Goal: Transaction & Acquisition: Purchase product/service

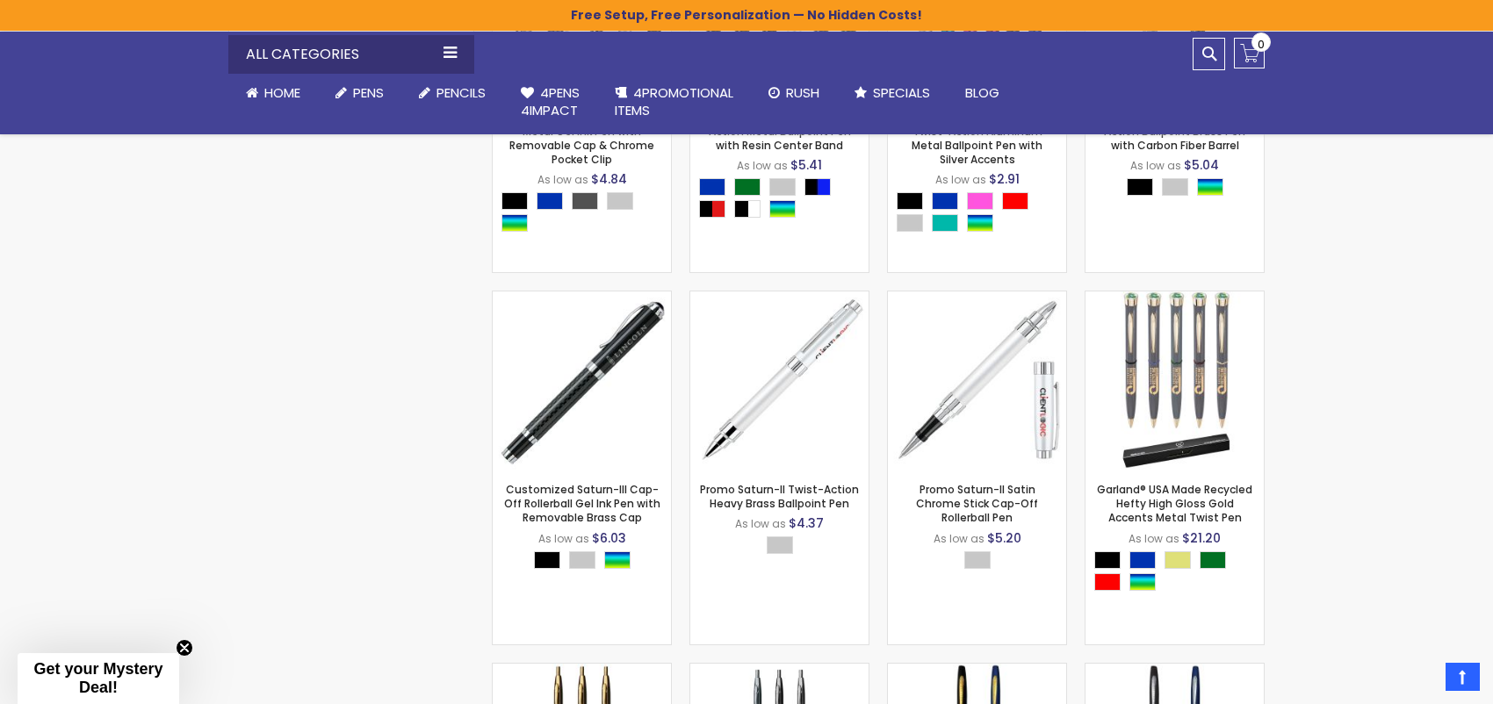
scroll to position [1317, 0]
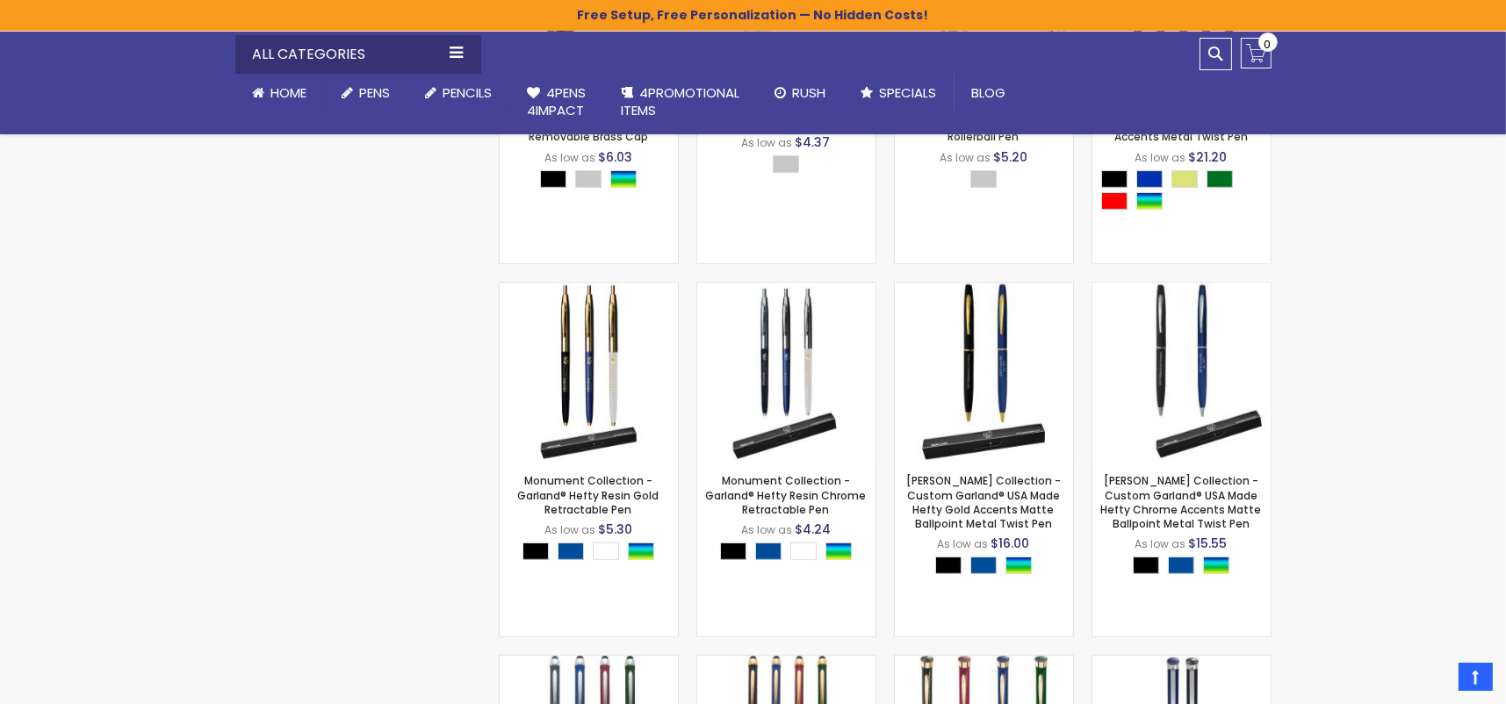
click at [1414, 244] on div "Close dialog Sign up to get your Mystery Discount ! Name Email Send Me the Deal…" at bounding box center [753, 352] width 1506 height 704
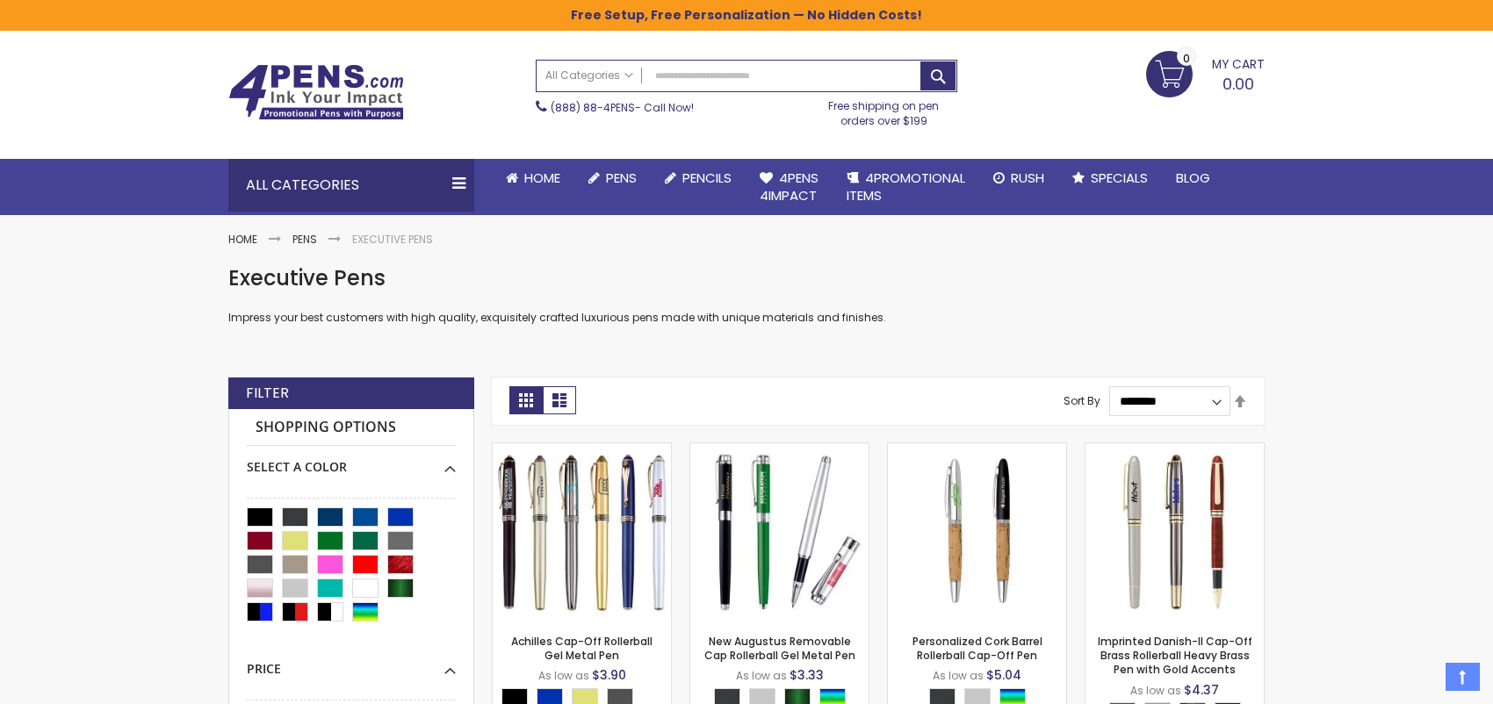
scroll to position [0, 0]
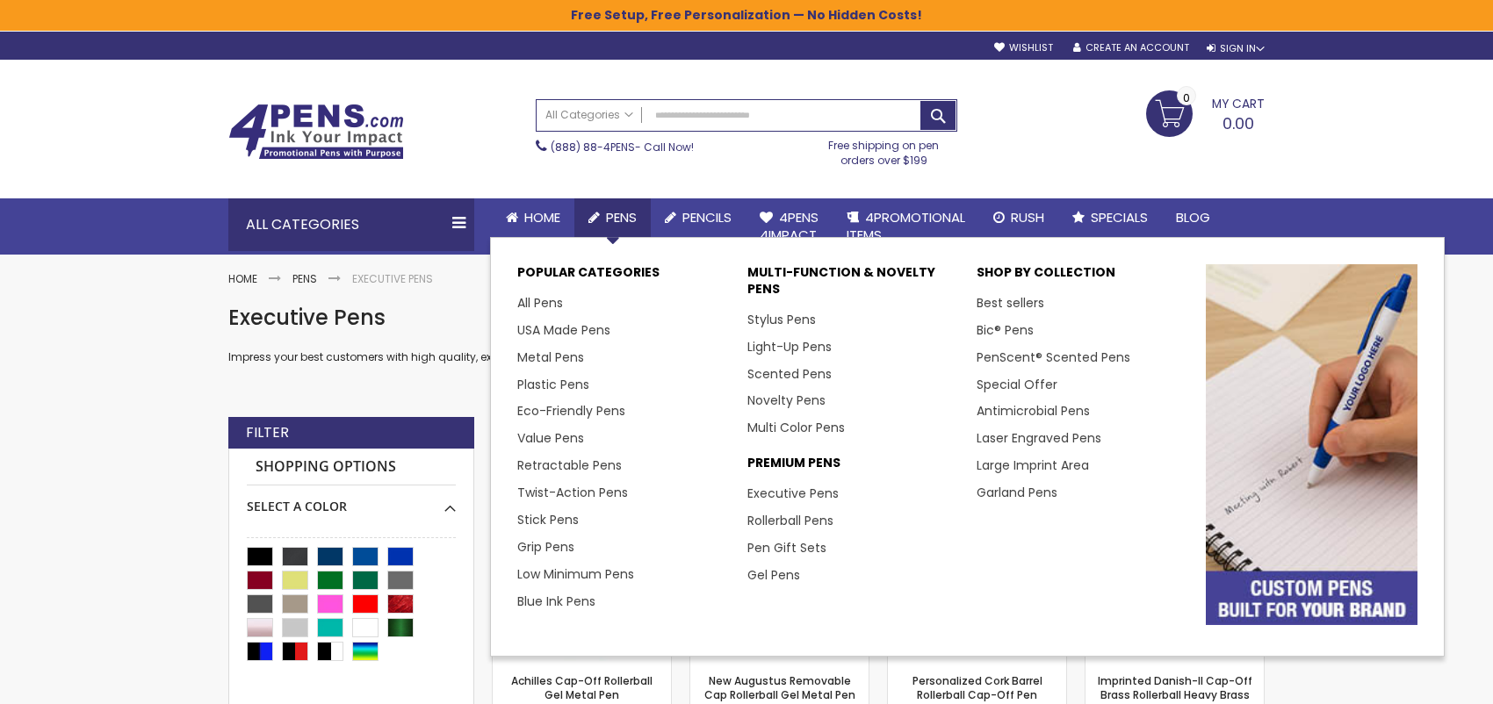
click at [616, 217] on span "Pens" at bounding box center [621, 217] width 31 height 18
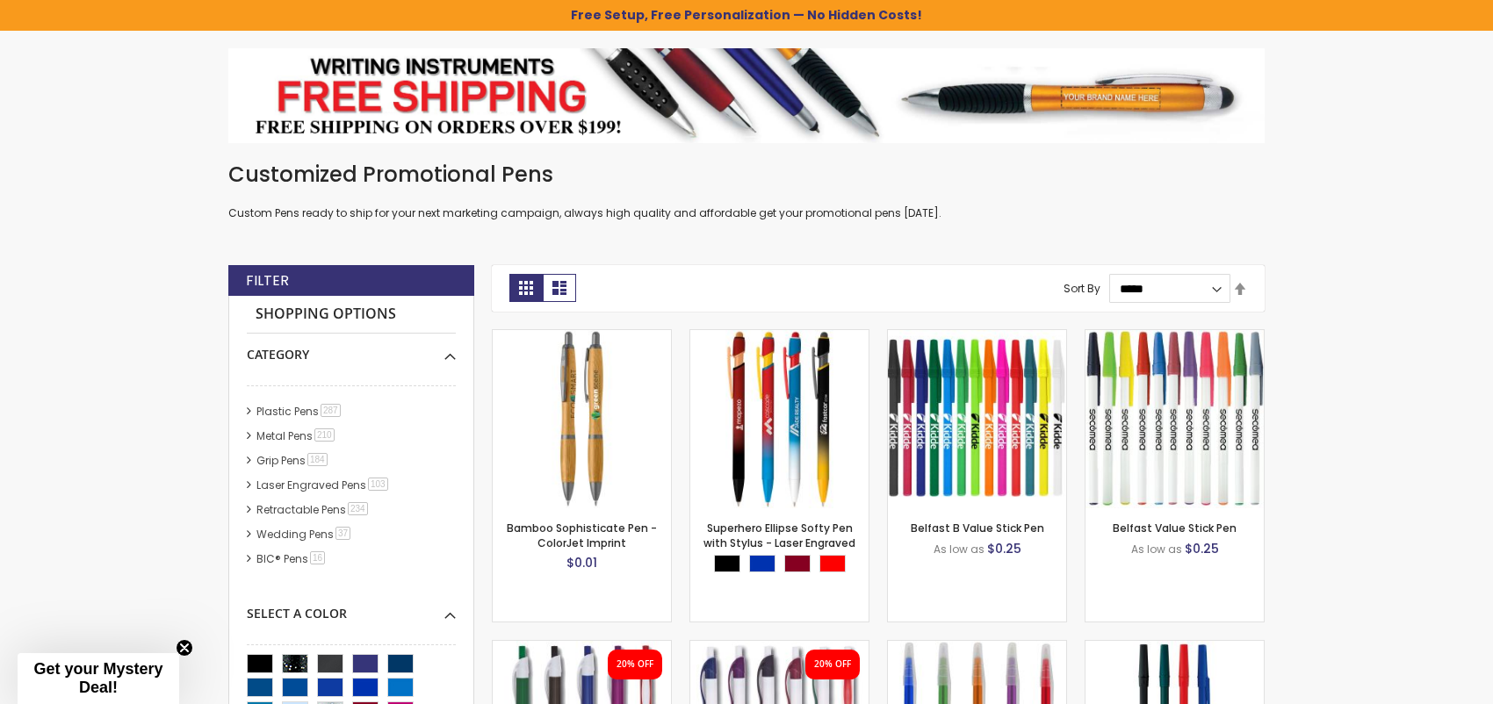
scroll to position [263, 0]
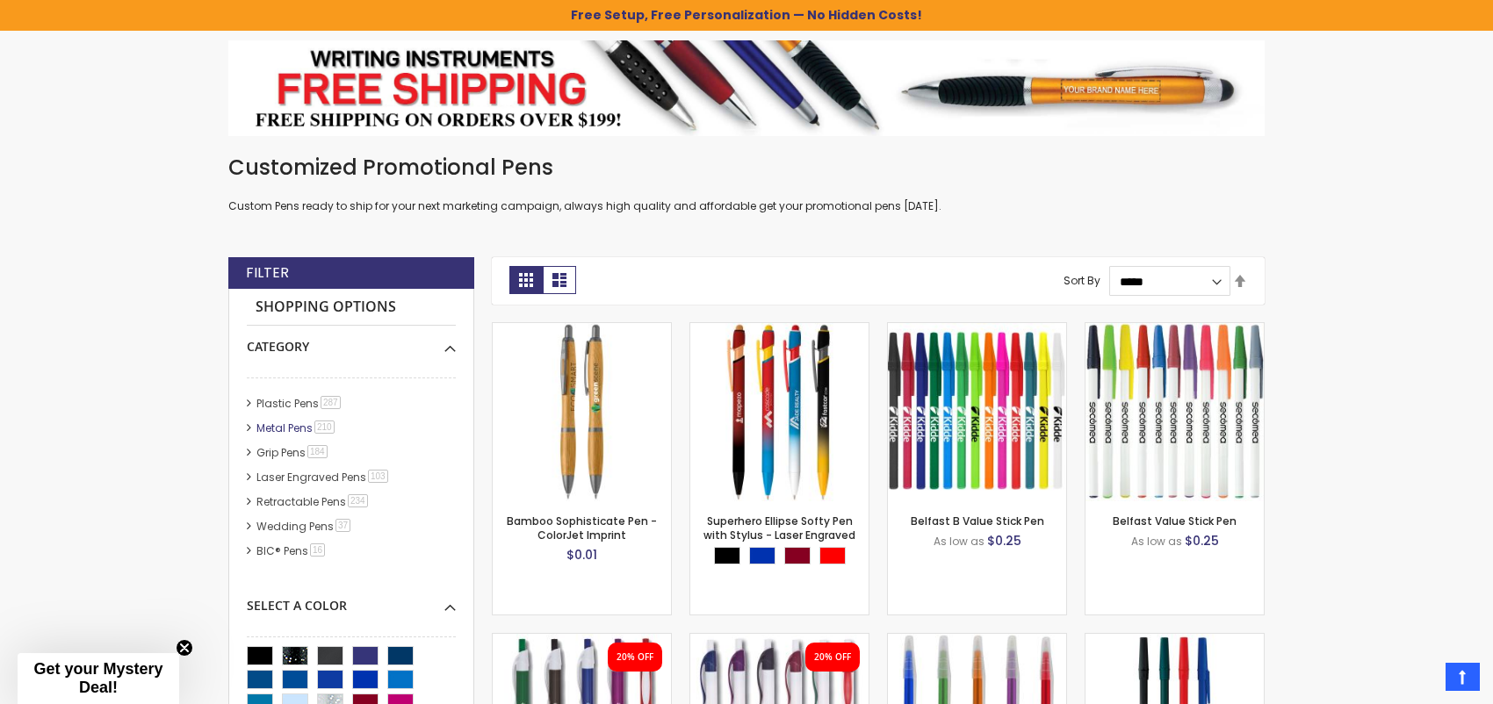
click at [273, 429] on link "Metal Pens 210 item" at bounding box center [296, 428] width 89 height 15
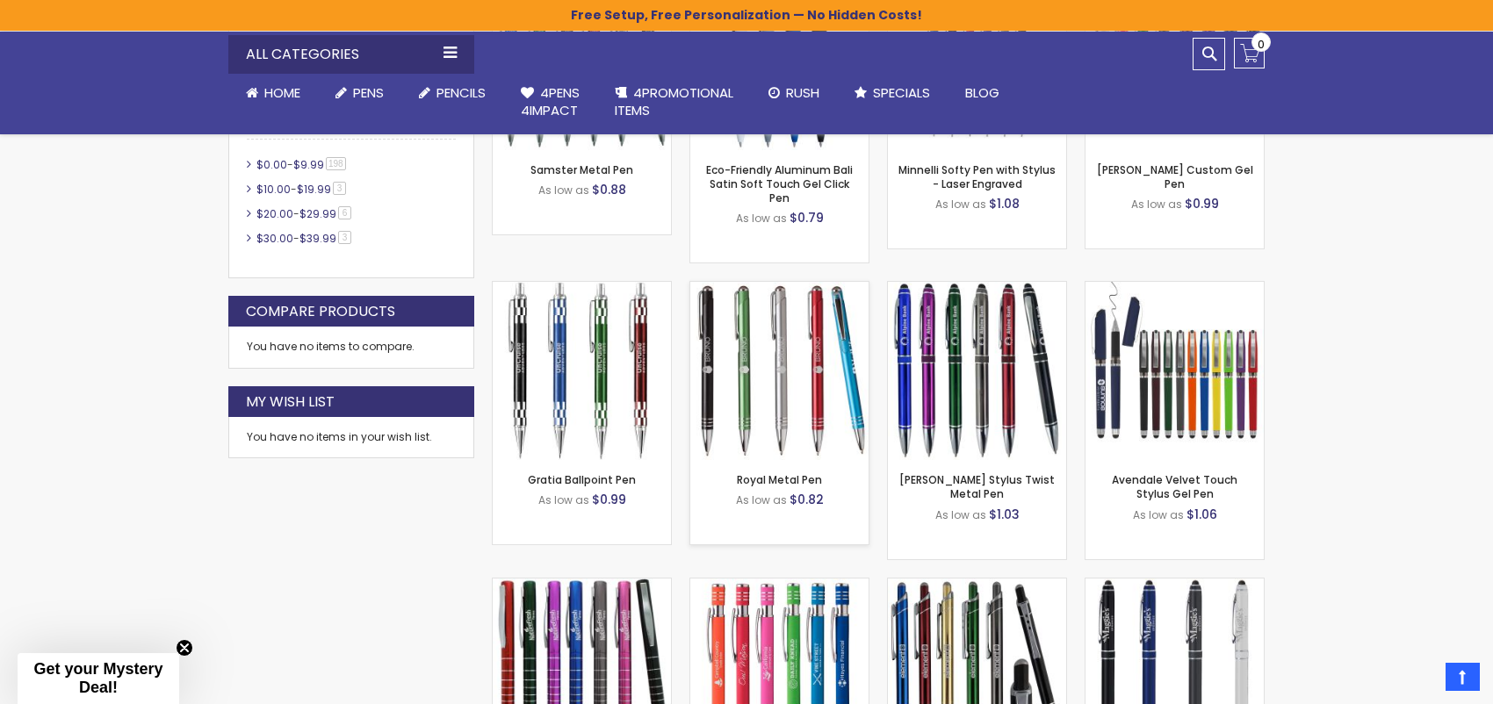
scroll to position [878, 0]
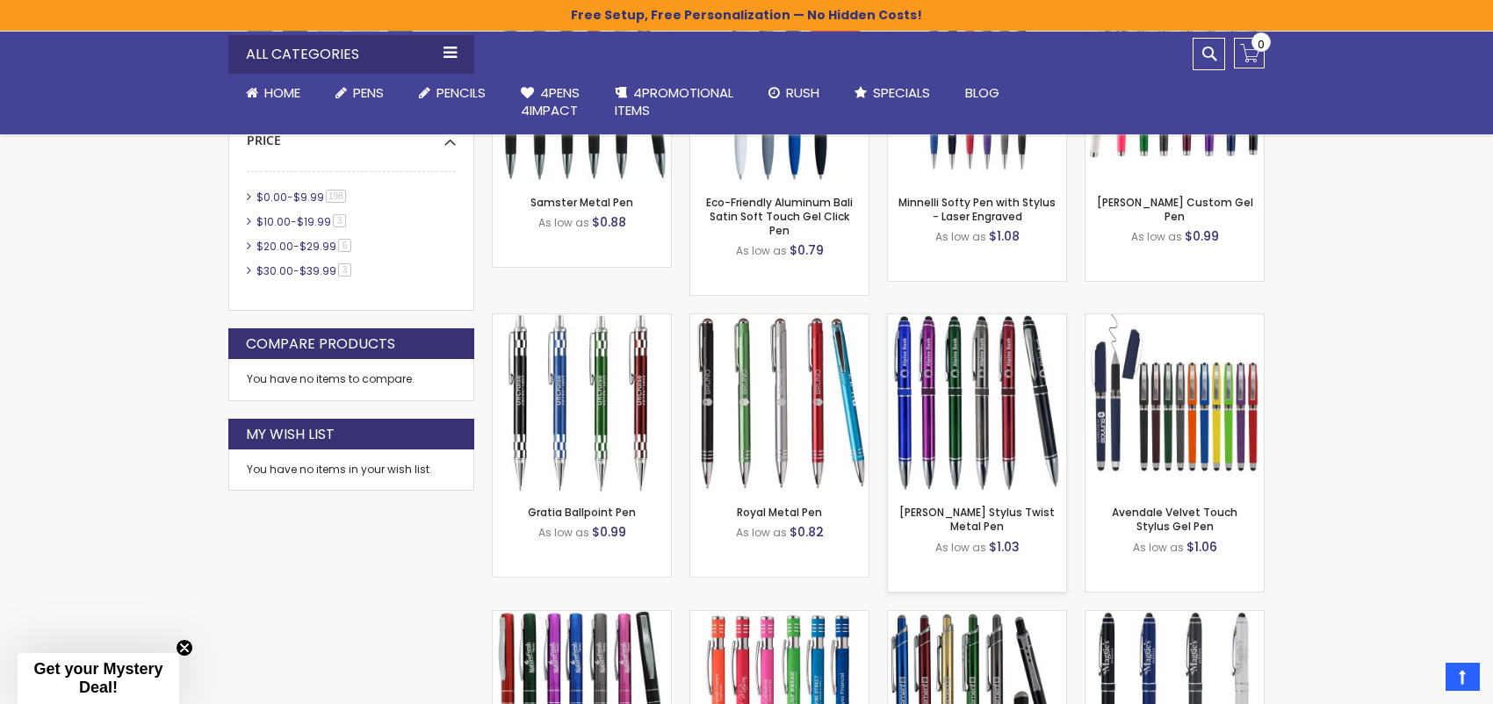
click at [1003, 399] on img at bounding box center [977, 403] width 178 height 178
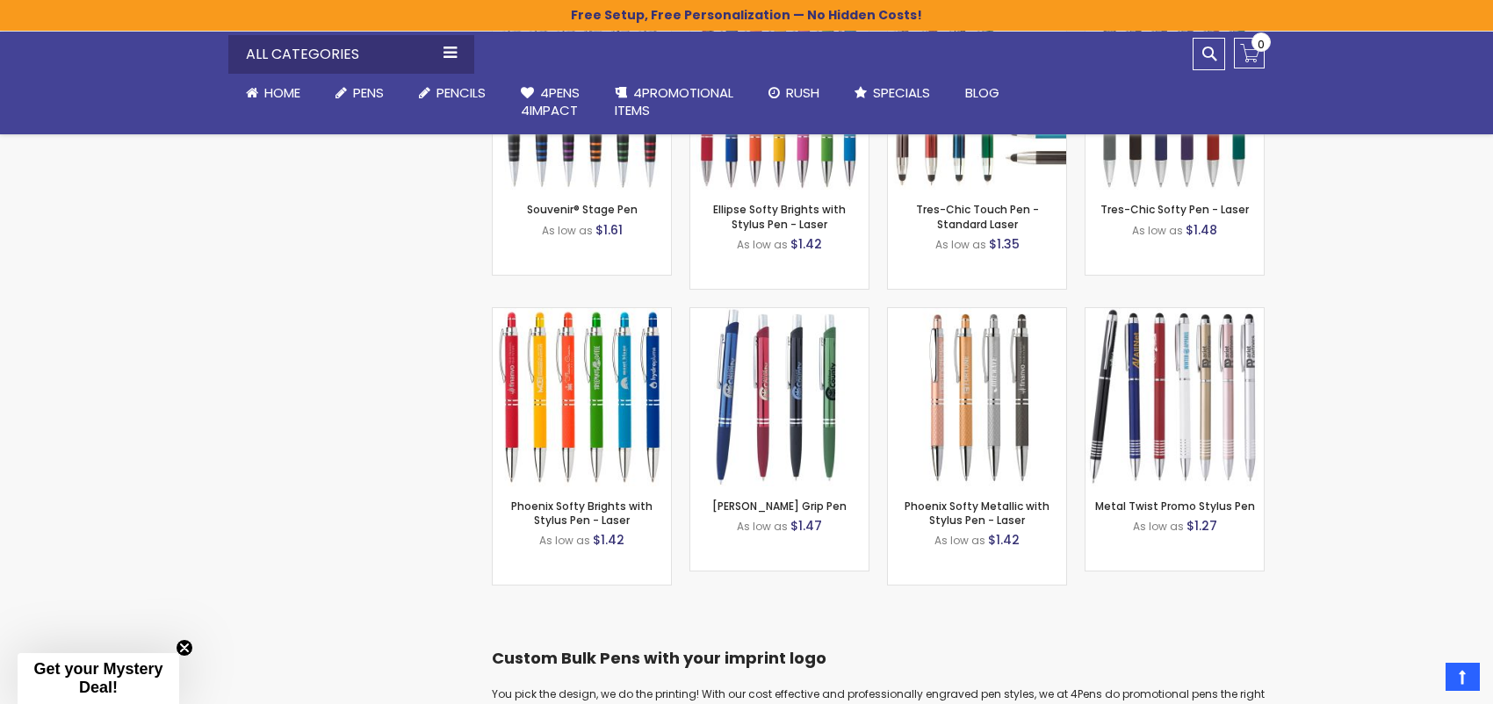
scroll to position [3776, 0]
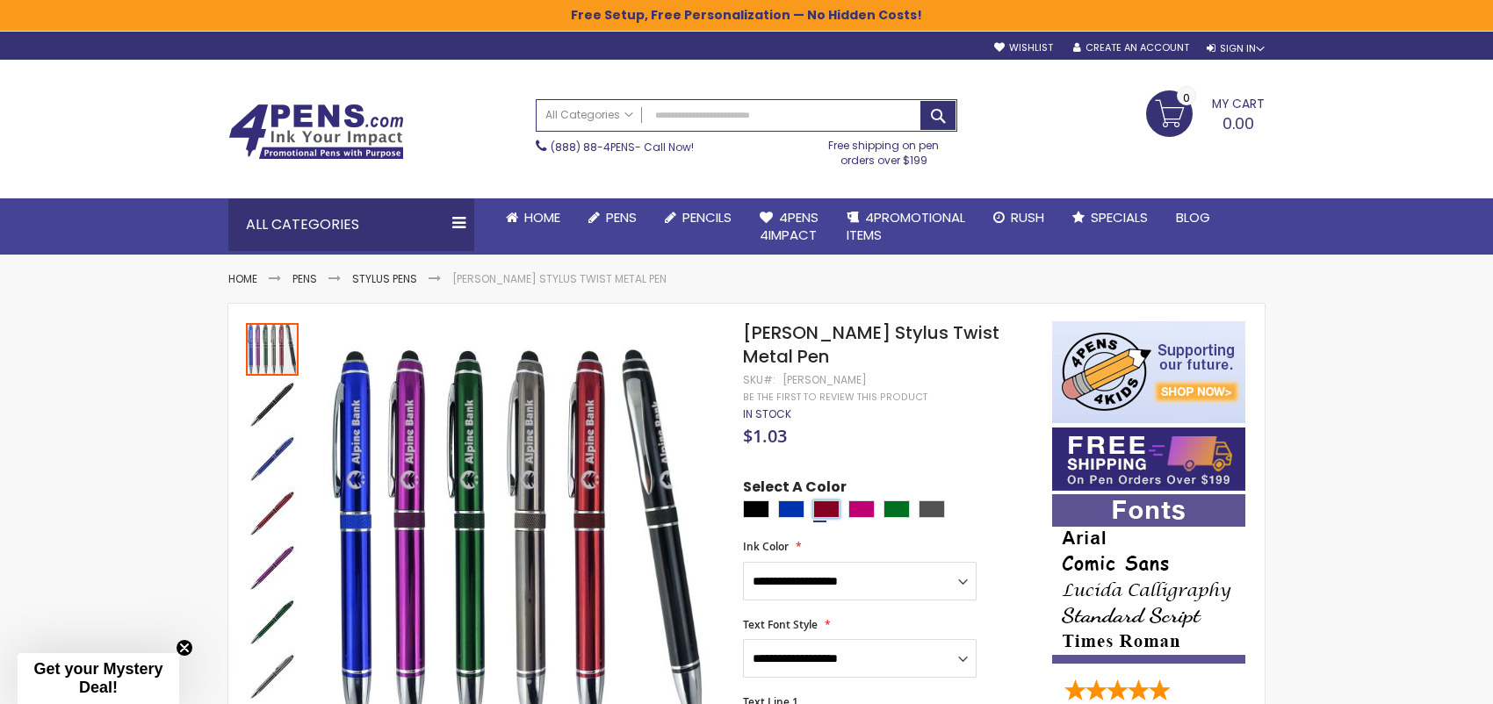
click at [830, 501] on div "Burgundy" at bounding box center [826, 510] width 26 height 18
type input "****"
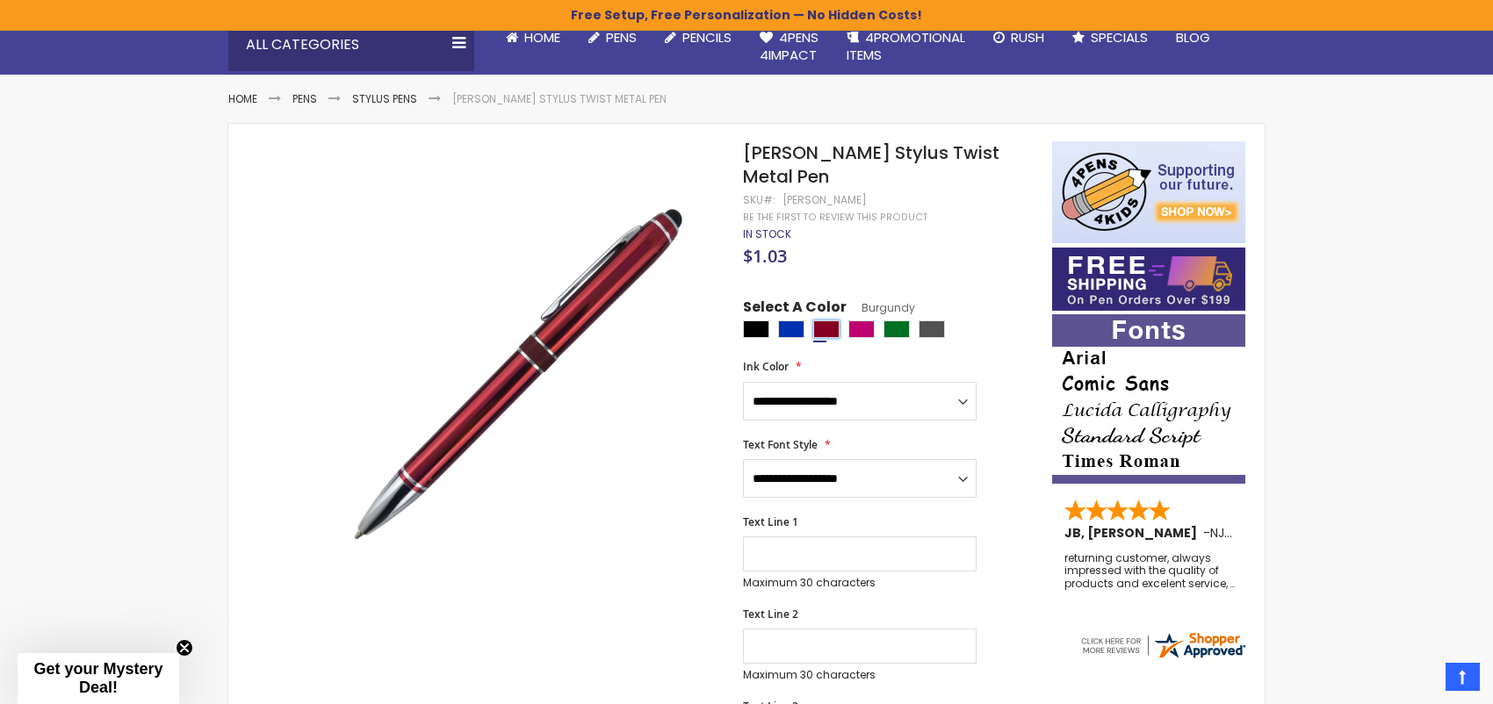
scroll to position [88, 0]
